Goal: Complete application form: Complete application form

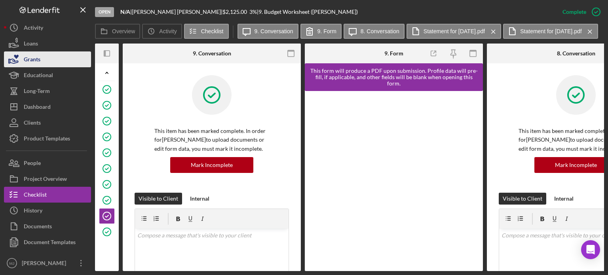
scroll to position [0, 306]
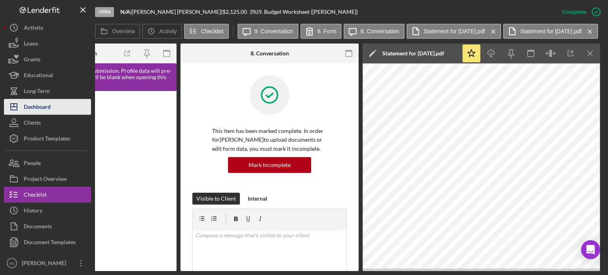
click at [37, 107] on div "Dashboard" at bounding box center [37, 108] width 27 height 18
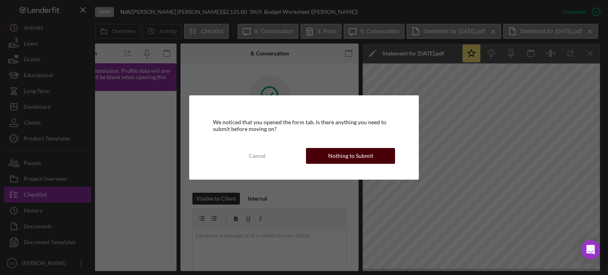
click at [303, 156] on div "Nothing to Submit" at bounding box center [350, 156] width 45 height 16
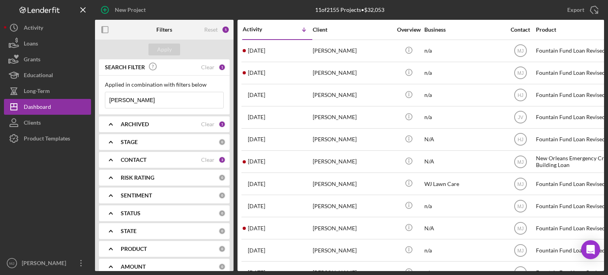
click at [108, 160] on icon "Icon/Expander" at bounding box center [111, 160] width 20 height 20
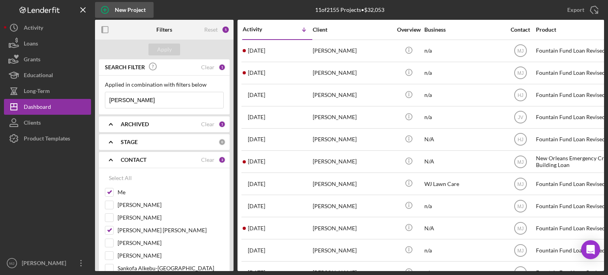
click at [106, 10] on icon "button" at bounding box center [105, 10] width 4 height 4
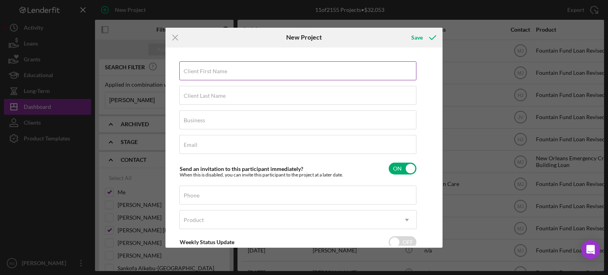
click at [223, 67] on div "Client First Name Required" at bounding box center [298, 71] width 238 height 20
paste input "[PERSON_NAME]"
type input "[PERSON_NAME]"
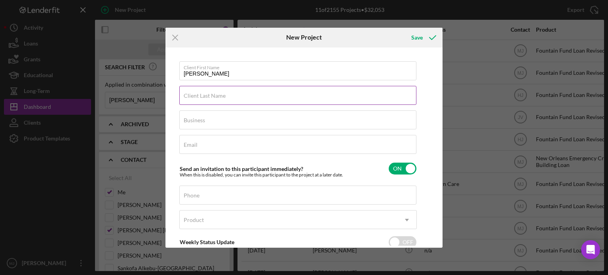
drag, startPoint x: 203, startPoint y: 82, endPoint x: 205, endPoint y: 87, distance: 5.3
click at [204, 85] on div "Client First Name [PERSON_NAME] Client Last Name Required Business Required Ema…" at bounding box center [298, 172] width 238 height 222
click at [207, 91] on div "Client Last Name Required" at bounding box center [298, 96] width 238 height 20
paste input "[PERSON_NAME]"
drag, startPoint x: 213, startPoint y: 99, endPoint x: 76, endPoint y: 97, distance: 137.0
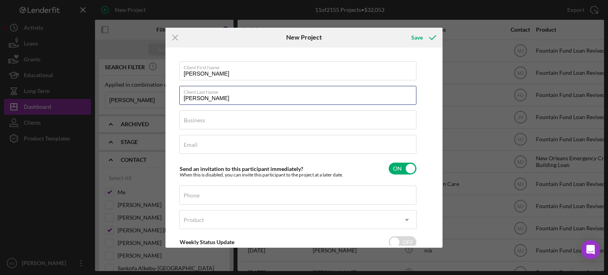
click at [76, 98] on div "Icon/Menu Close New Project Save Client First Name [PERSON_NAME] Client Last Na…" at bounding box center [304, 137] width 608 height 275
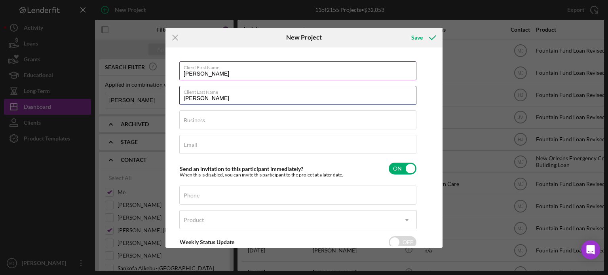
type input "[PERSON_NAME]"
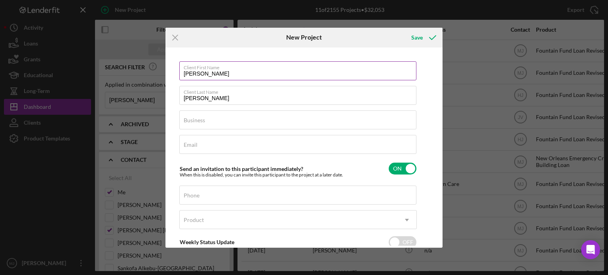
drag, startPoint x: 203, startPoint y: 73, endPoint x: 287, endPoint y: 68, distance: 84.5
click at [287, 68] on div "Client First Name [PERSON_NAME]" at bounding box center [298, 71] width 238 height 20
type input "[PERSON_NAME]"
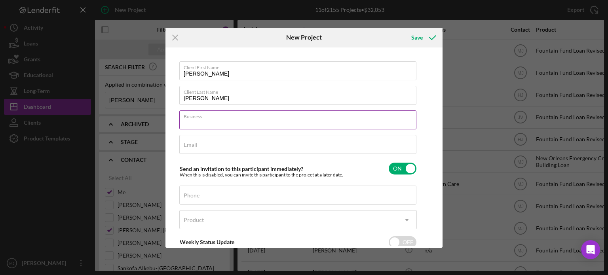
click at [221, 124] on input "Business" at bounding box center [297, 119] width 237 height 19
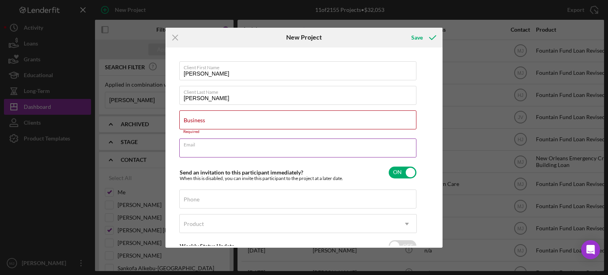
click at [210, 148] on input "Email" at bounding box center [297, 148] width 237 height 19
paste input "[EMAIL_ADDRESS][DOMAIN_NAME]"
type input "[EMAIL_ADDRESS][DOMAIN_NAME]"
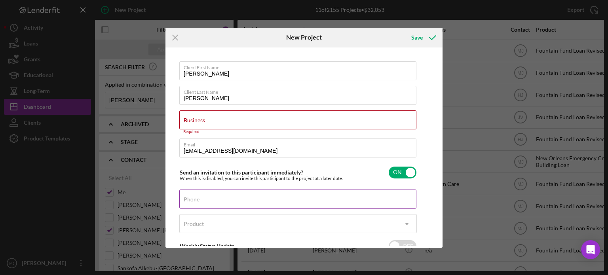
click at [195, 196] on label "Phone" at bounding box center [192, 199] width 16 height 6
click at [195, 196] on input "Phone" at bounding box center [297, 199] width 237 height 19
paste input "[PHONE_NUMBER]"
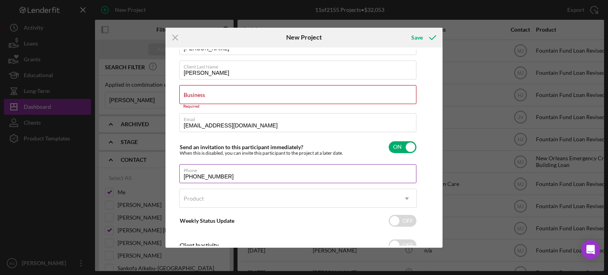
scroll to position [52, 0]
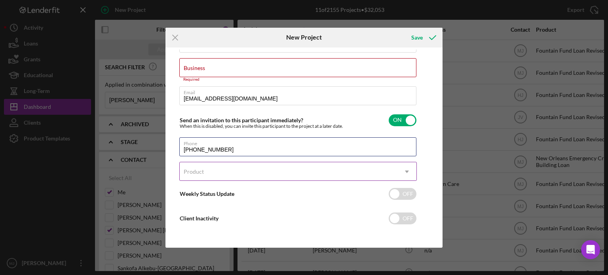
type input "[PHONE_NUMBER]"
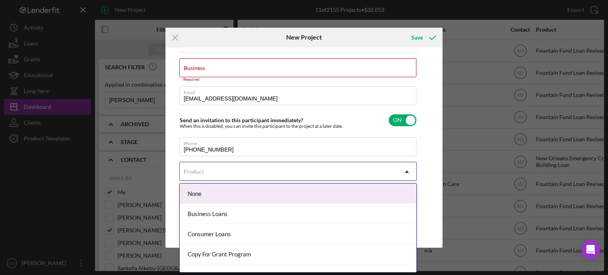
click at [209, 174] on div "Product" at bounding box center [289, 172] width 218 height 18
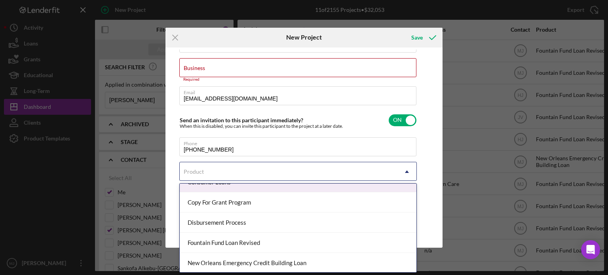
scroll to position [72, 0]
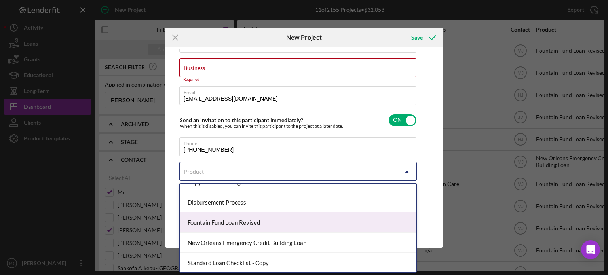
click at [245, 223] on div "Fountain Fund Loan Revised" at bounding box center [298, 223] width 237 height 20
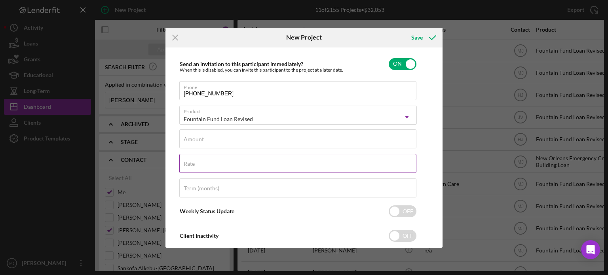
scroll to position [126, 0]
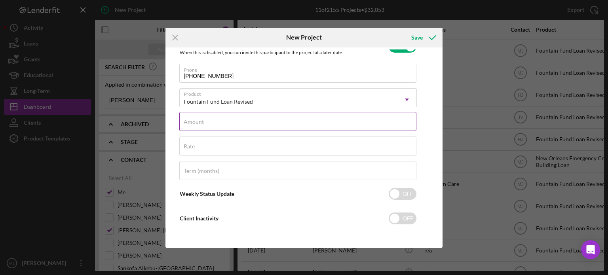
click at [224, 122] on input "Amount" at bounding box center [297, 121] width 237 height 19
type input "$5,000"
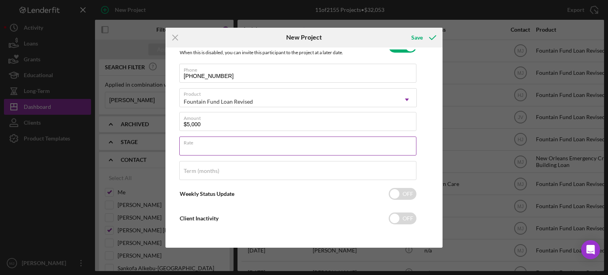
click at [214, 150] on input "Rate" at bounding box center [297, 146] width 237 height 19
type input "3.000%"
click at [233, 175] on input "Term (months)" at bounding box center [297, 170] width 237 height 19
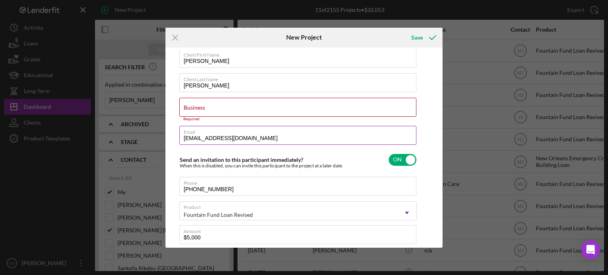
scroll to position [0, 0]
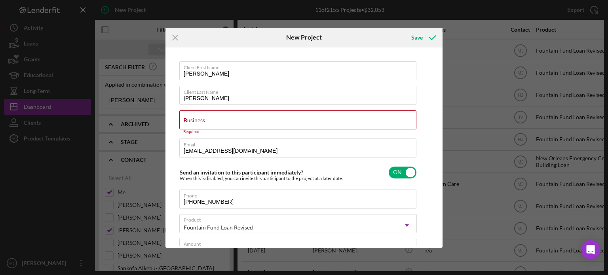
type input "36"
click at [193, 120] on label "Business" at bounding box center [194, 120] width 21 height 6
click at [193, 120] on input "Business" at bounding box center [297, 119] width 237 height 19
paste input "We Clean Solar Panels LLC"
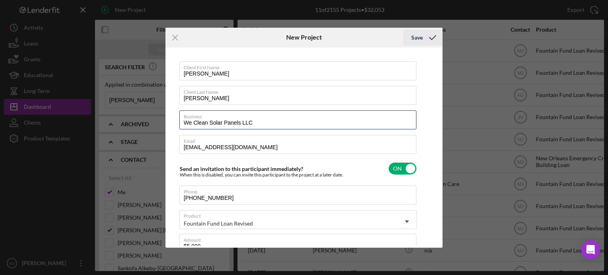
type input "We Clean Solar Panels LLC"
click at [303, 39] on icon "submit" at bounding box center [433, 38] width 20 height 20
